Goal: Navigation & Orientation: Find specific page/section

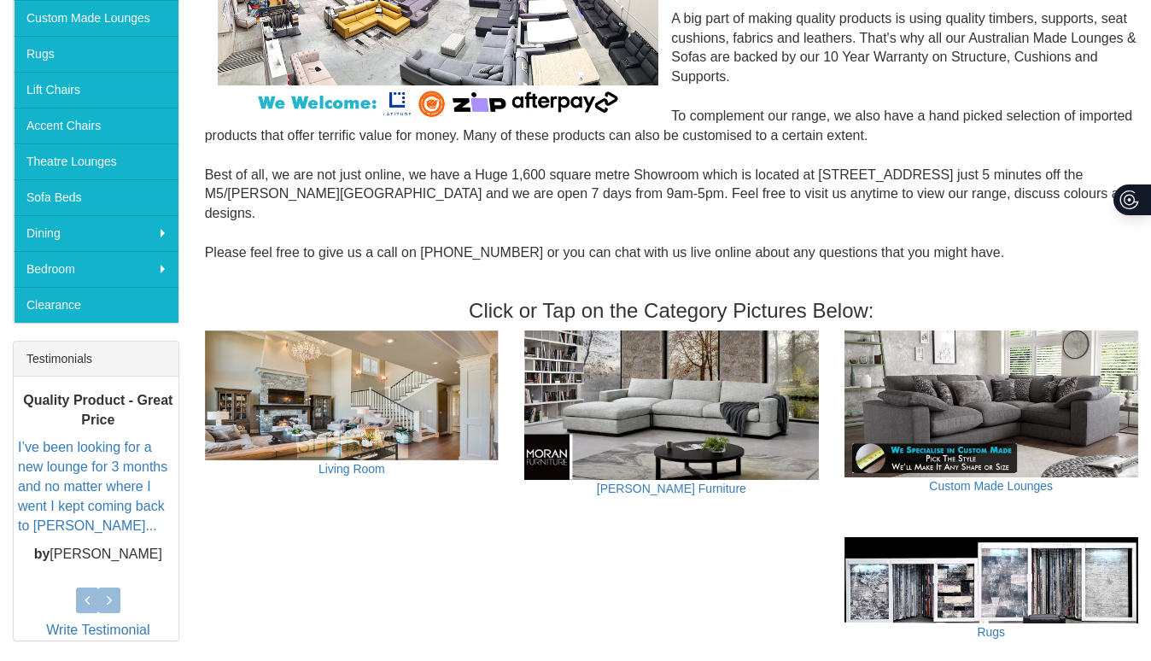
scroll to position [383, 0]
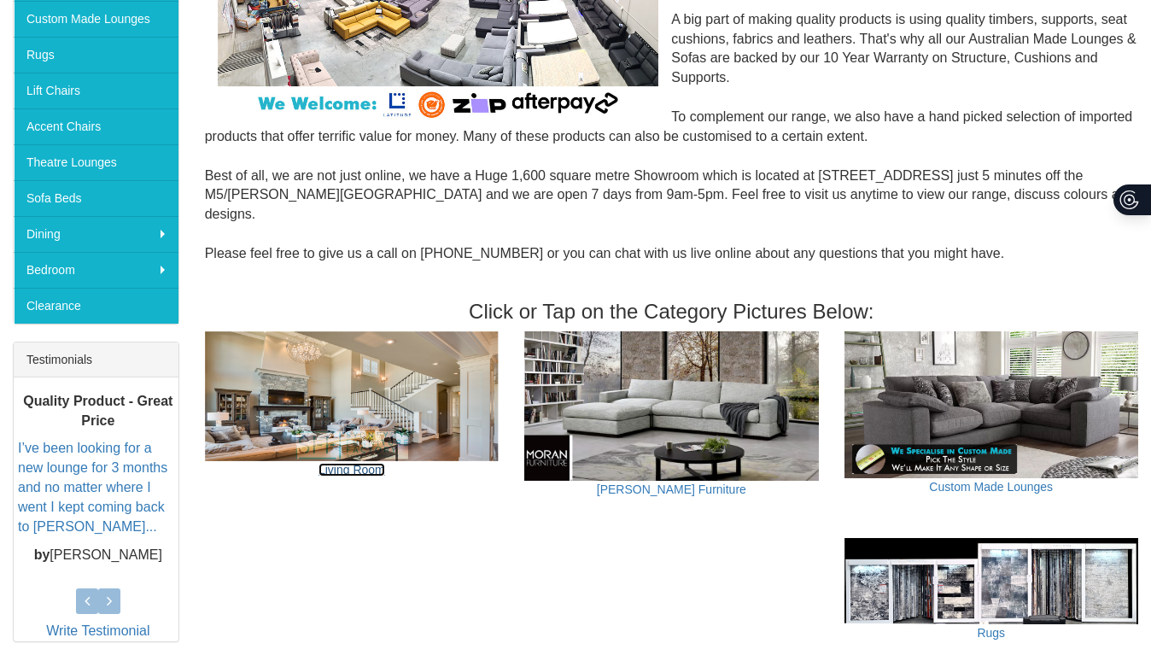
click at [354, 463] on link "Living Room" at bounding box center [351, 470] width 67 height 14
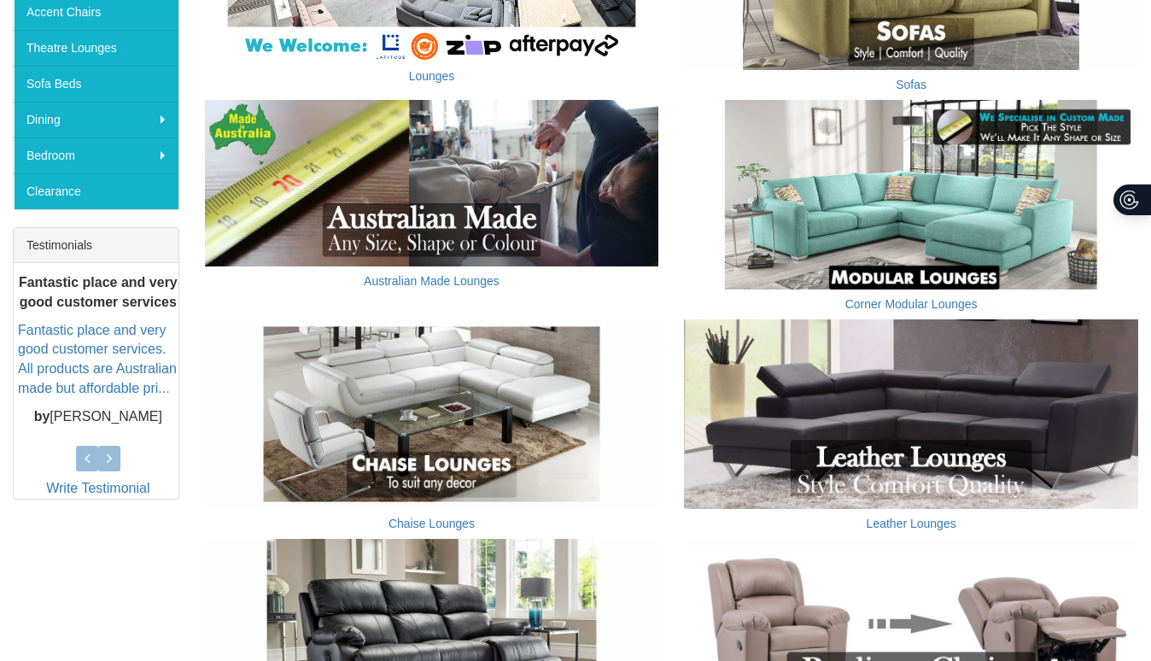
scroll to position [497, 0]
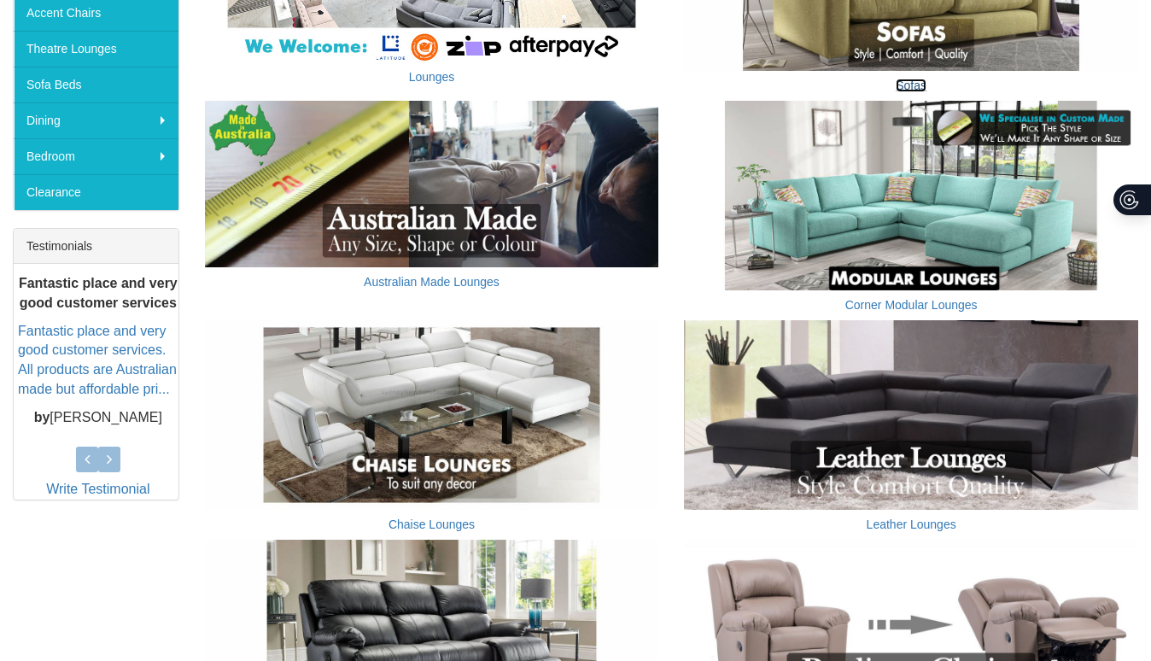
click at [899, 82] on link "Sofas" at bounding box center [910, 86] width 31 height 14
